Goal: Use online tool/utility: Utilize a website feature to perform a specific function

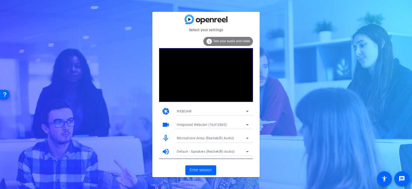
click at [220, 113] on div "WEBCAM" at bounding box center [211, 111] width 69 height 7
click at [221, 113] on div at bounding box center [206, 94] width 412 height 189
click at [278, 117] on div "Select your settings info Test your audio and video camera WEBCAM videocam Inte…" at bounding box center [206, 94] width 412 height 189
click at [193, 168] on span "Enter session" at bounding box center [201, 170] width 22 height 6
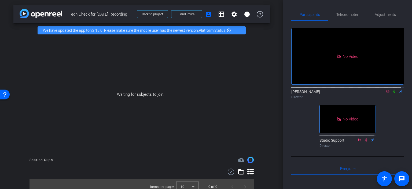
click at [392, 93] on icon at bounding box center [394, 91] width 4 height 4
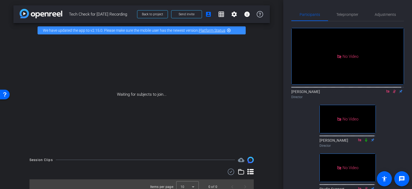
click at [386, 93] on icon at bounding box center [388, 91] width 4 height 4
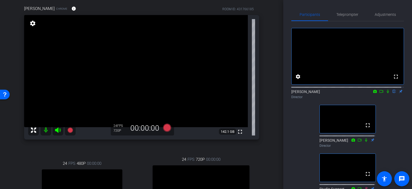
scroll to position [41, 0]
click at [79, 100] on video at bounding box center [136, 71] width 224 height 112
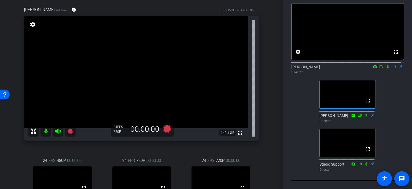
scroll to position [39, 0]
click at [379, 68] on icon at bounding box center [381, 67] width 4 height 4
click at [393, 68] on icon at bounding box center [394, 66] width 2 height 3
click at [386, 68] on icon at bounding box center [388, 67] width 4 height 4
click at [387, 68] on icon at bounding box center [388, 66] width 3 height 3
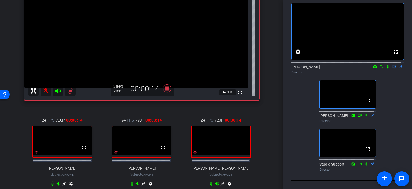
scroll to position [80, 0]
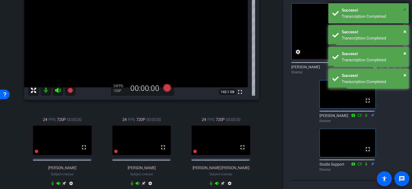
click at [405, 12] on span "×" at bounding box center [404, 9] width 3 height 6
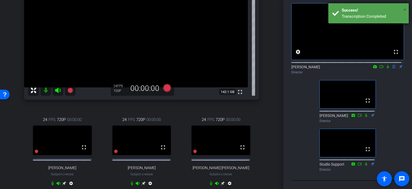
click at [404, 11] on span "×" at bounding box center [404, 9] width 3 height 6
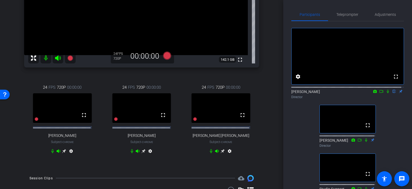
scroll to position [113, 0]
click at [255, 91] on div "24 FPS 720P 00:00:00 fullscreen Stephanie Smith Fowler Subject - Chrome settings" at bounding box center [221, 119] width 76 height 88
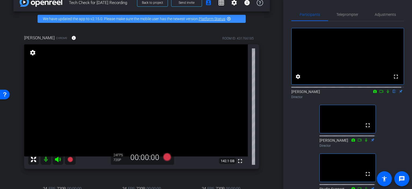
scroll to position [0, 0]
